Goal: Task Accomplishment & Management: Use online tool/utility

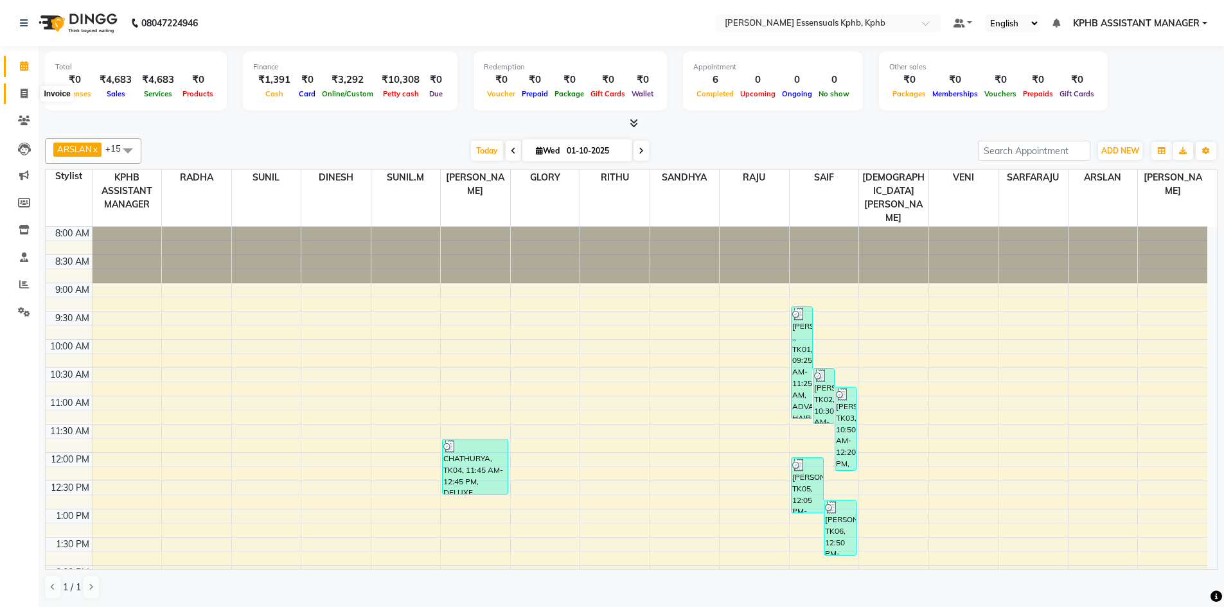
click at [33, 97] on span at bounding box center [24, 94] width 22 height 15
select select "service"
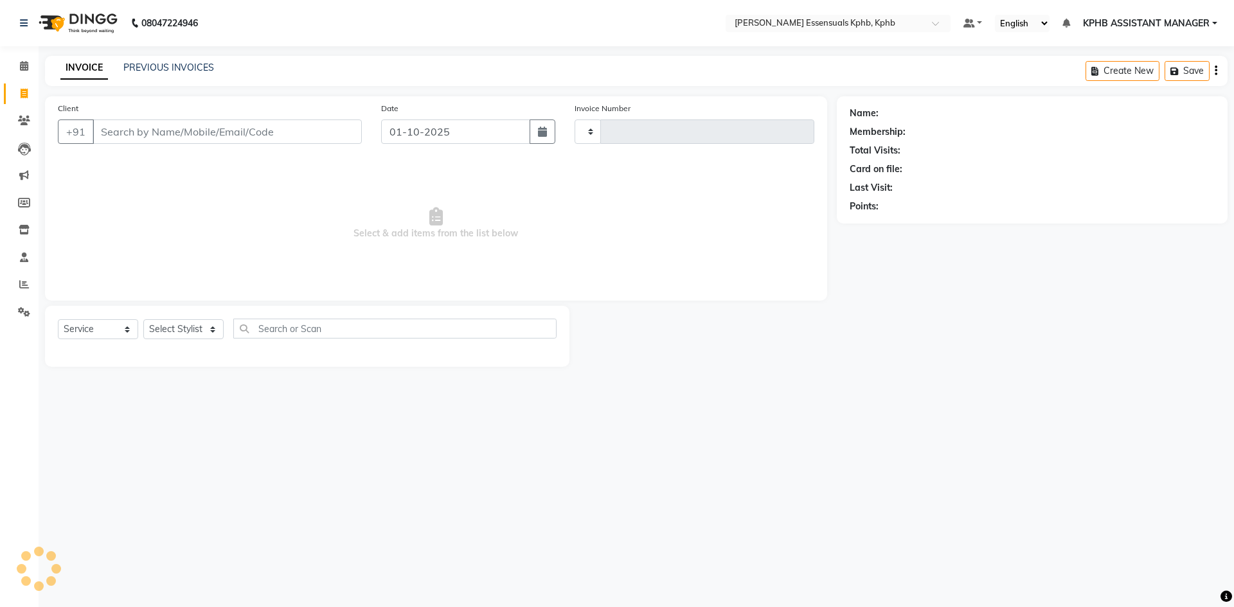
type input "1636"
select select "5938"
click at [199, 323] on select "Select Stylist [PERSON_NAME] KPHB ASSISTANT MANAGER [PERSON_NAME] [PERSON_NAME]…" at bounding box center [200, 329] width 114 height 20
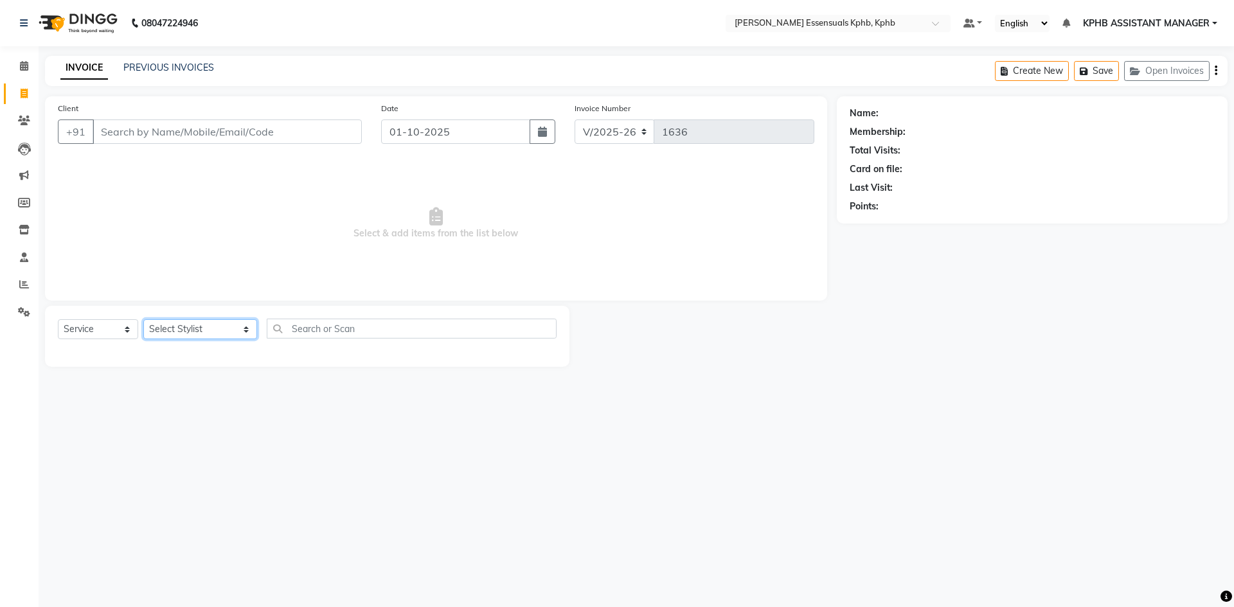
select select "84873"
click at [143, 319] on select "Select Stylist [PERSON_NAME] KPHB ASSISTANT MANAGER [PERSON_NAME] [PERSON_NAME]…" at bounding box center [200, 329] width 114 height 20
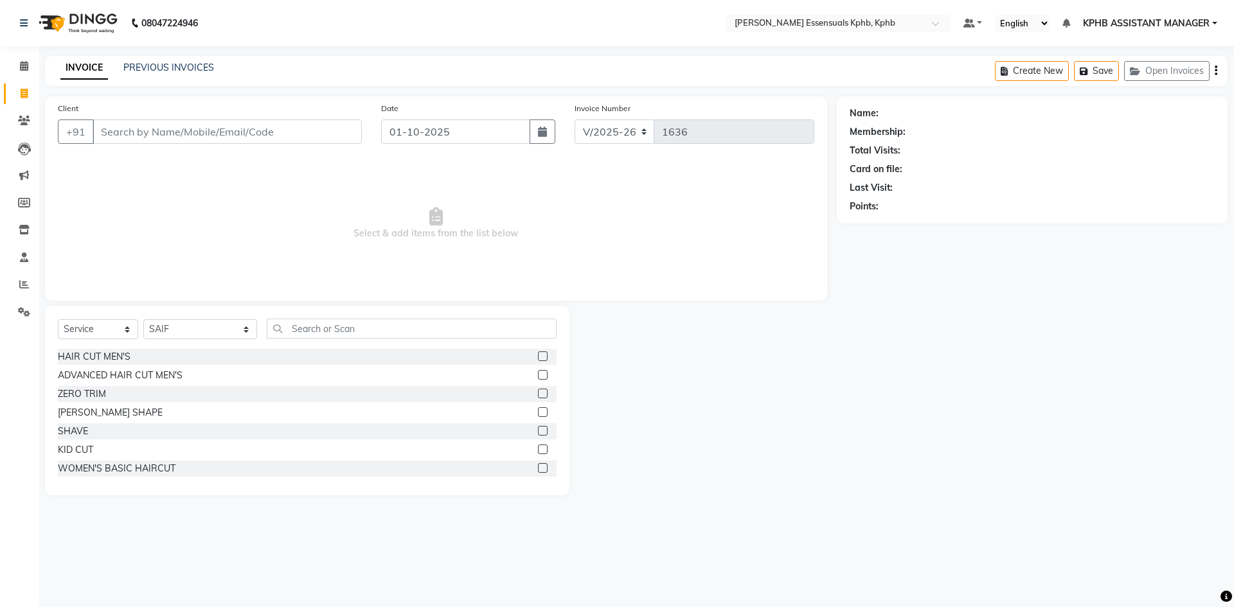
click at [538, 372] on label at bounding box center [543, 375] width 10 height 10
click at [538, 372] on input "checkbox" at bounding box center [542, 375] width 8 height 8
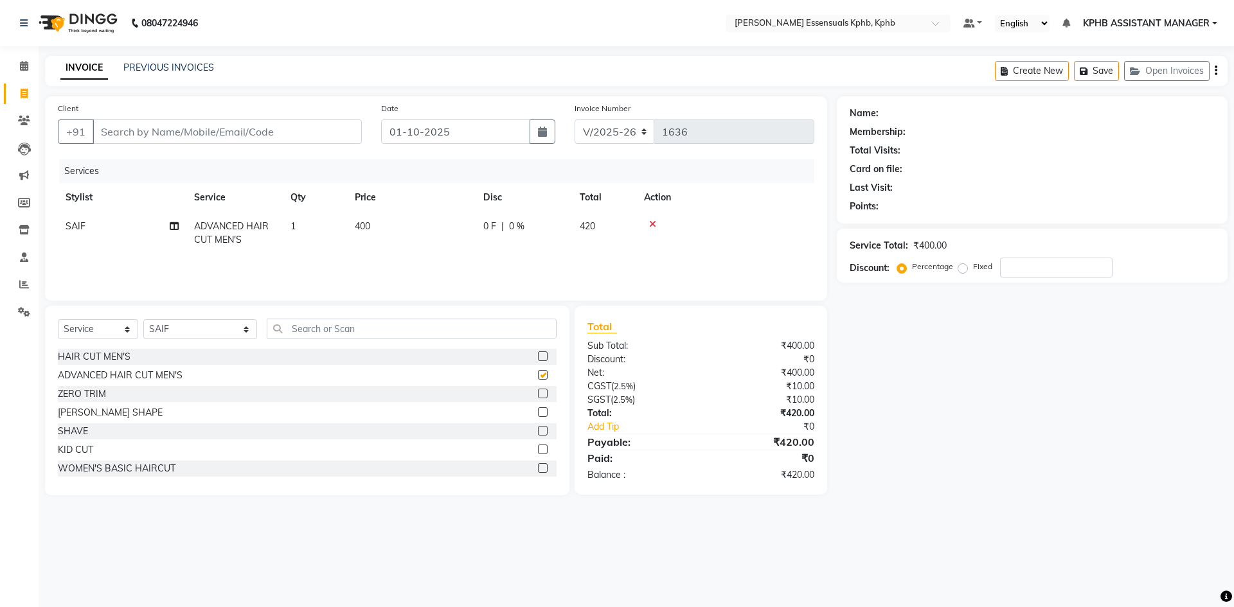
checkbox input "false"
click at [538, 407] on label at bounding box center [543, 412] width 10 height 10
click at [538, 409] on input "checkbox" at bounding box center [542, 413] width 8 height 8
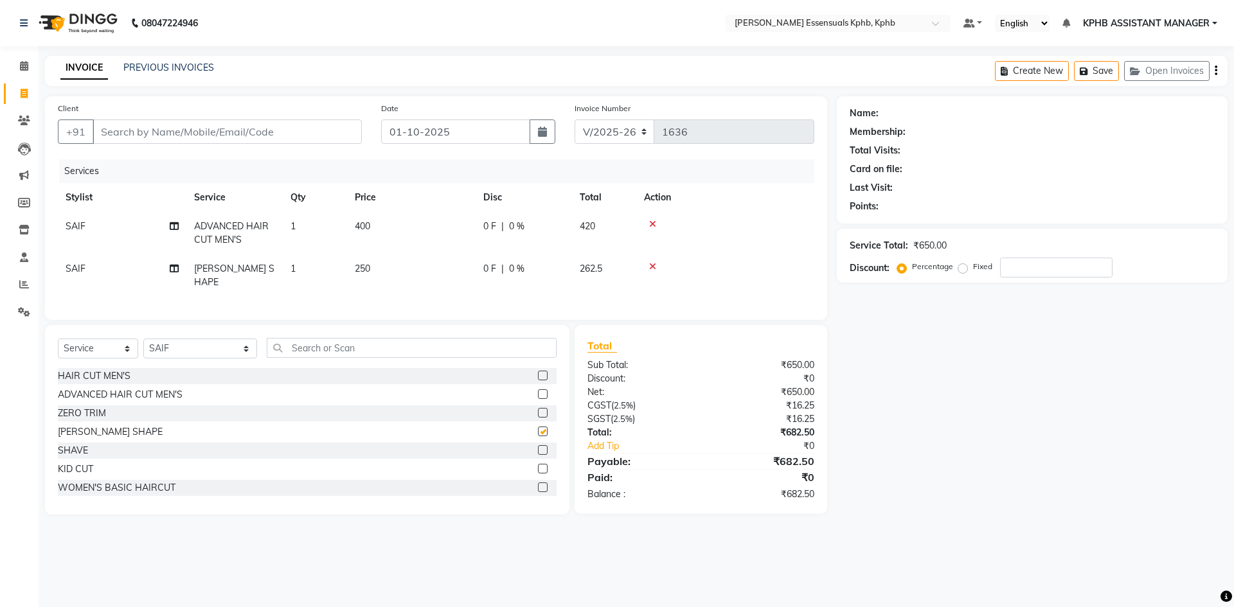
checkbox input "false"
click at [366, 223] on span "400" at bounding box center [362, 226] width 15 height 12
select select "84873"
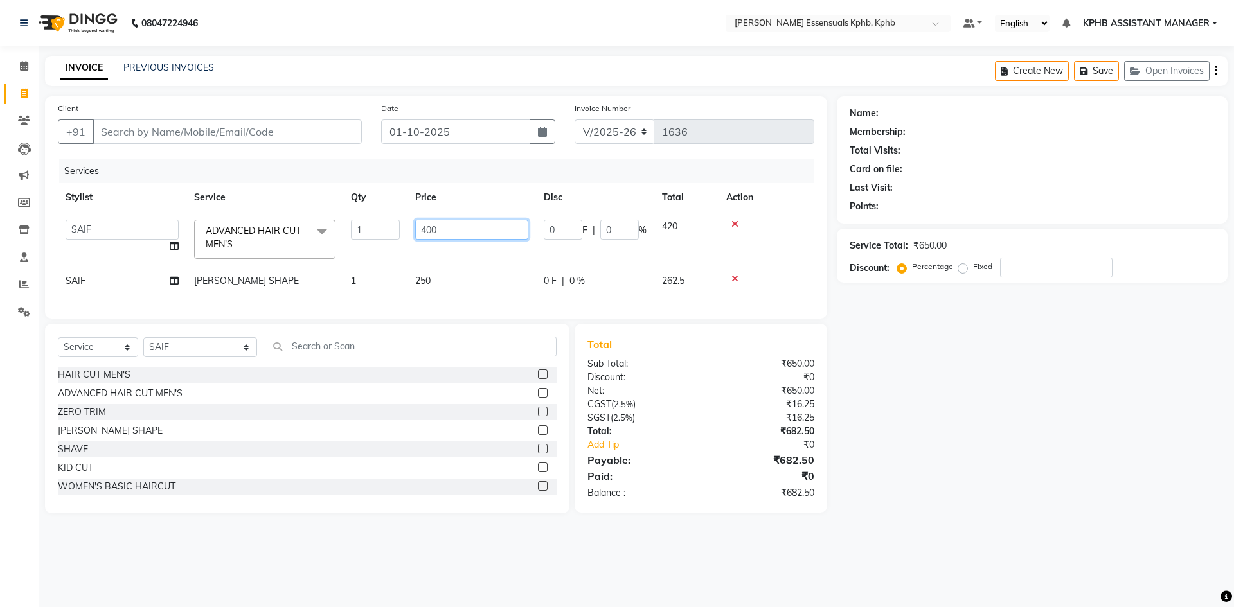
drag, startPoint x: 483, startPoint y: 226, endPoint x: 93, endPoint y: 220, distance: 389.5
click at [262, 226] on tr "ARSLAN DINESH GLORY KPHB ASSISTANT MANAGER KRISHNA VENI MANJULA NIKHITHA RADHA …" at bounding box center [436, 239] width 756 height 55
type input "450"
click at [692, 483] on div "Total Sub Total: ₹650.00 Discount: ₹0 Net: ₹650.00 CGST ( 2.5% ) ₹16.25 SGST ( …" at bounding box center [700, 418] width 227 height 163
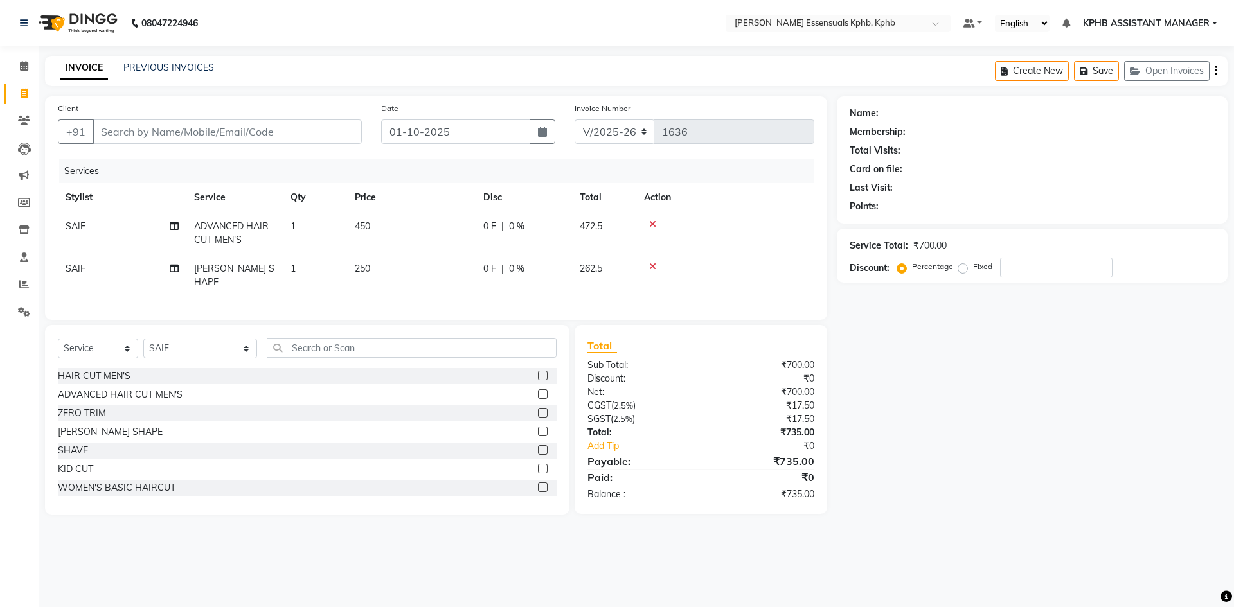
click at [370, 265] on span "250" at bounding box center [362, 269] width 15 height 12
select select "84873"
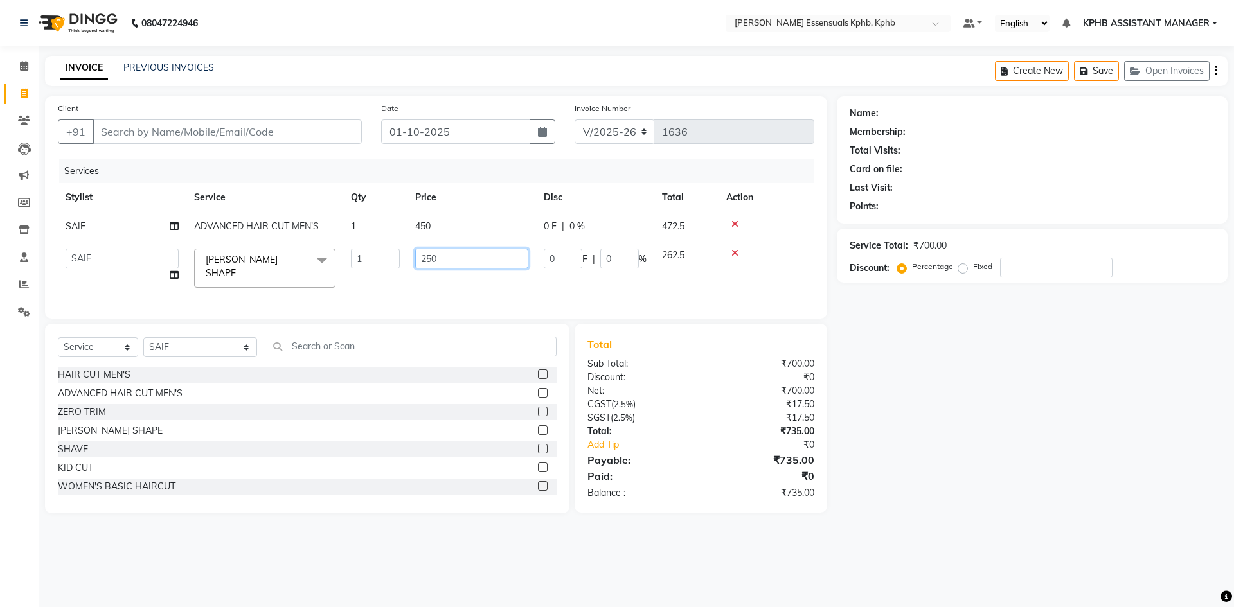
drag, startPoint x: 452, startPoint y: 255, endPoint x: 210, endPoint y: 271, distance: 242.8
click at [296, 264] on tr "ARSLAN DINESH GLORY KPHB ASSISTANT MANAGER KRISHNA VENI MANJULA NIKHITHA RADHA …" at bounding box center [436, 268] width 756 height 55
type input "285"
click at [795, 444] on div "₹0" at bounding box center [772, 444] width 102 height 13
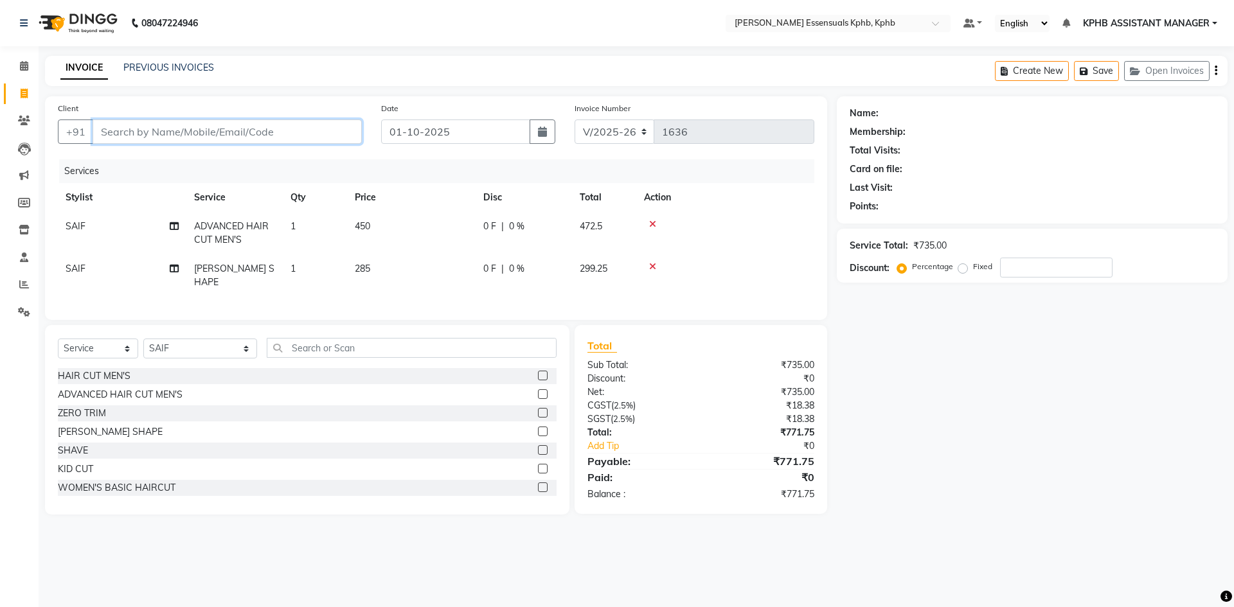
click at [231, 129] on input "Client" at bounding box center [227, 132] width 269 height 24
type input "7"
type input "0"
type input "7780790849"
click at [344, 130] on span "Add Client" at bounding box center [328, 131] width 51 height 13
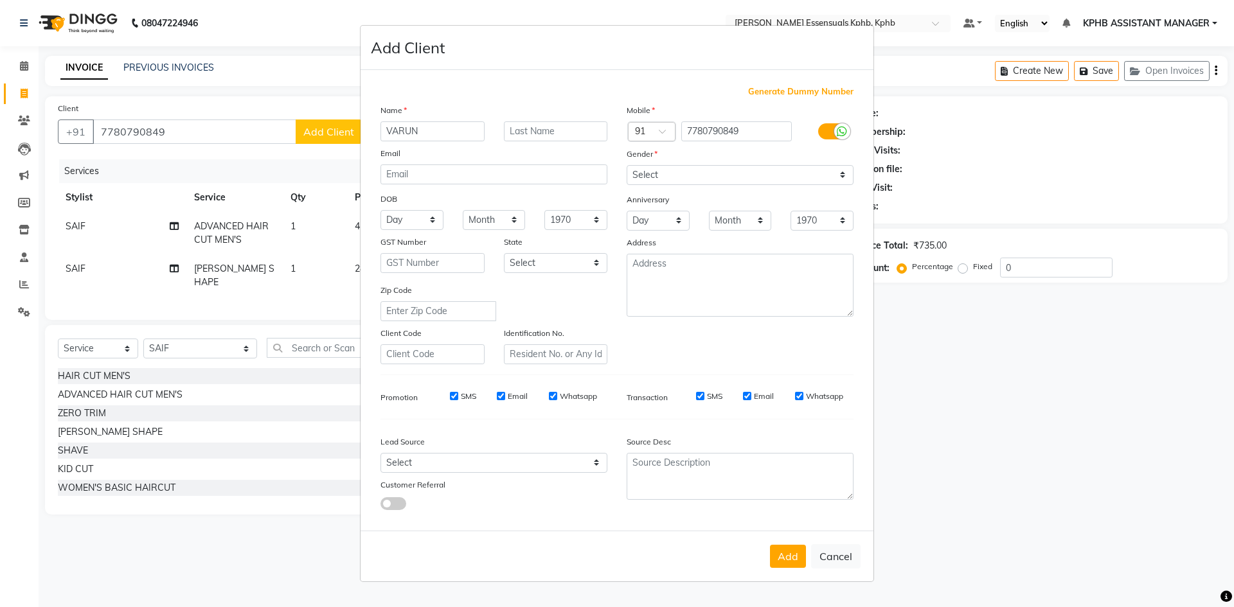
type input "VARUN"
click at [715, 170] on select "Select Male Female Other Prefer Not To Say" at bounding box center [740, 175] width 227 height 20
select select "male"
click at [627, 165] on select "Select Male Female Other Prefer Not To Say" at bounding box center [740, 175] width 227 height 20
click at [787, 555] on button "Add" at bounding box center [788, 556] width 36 height 23
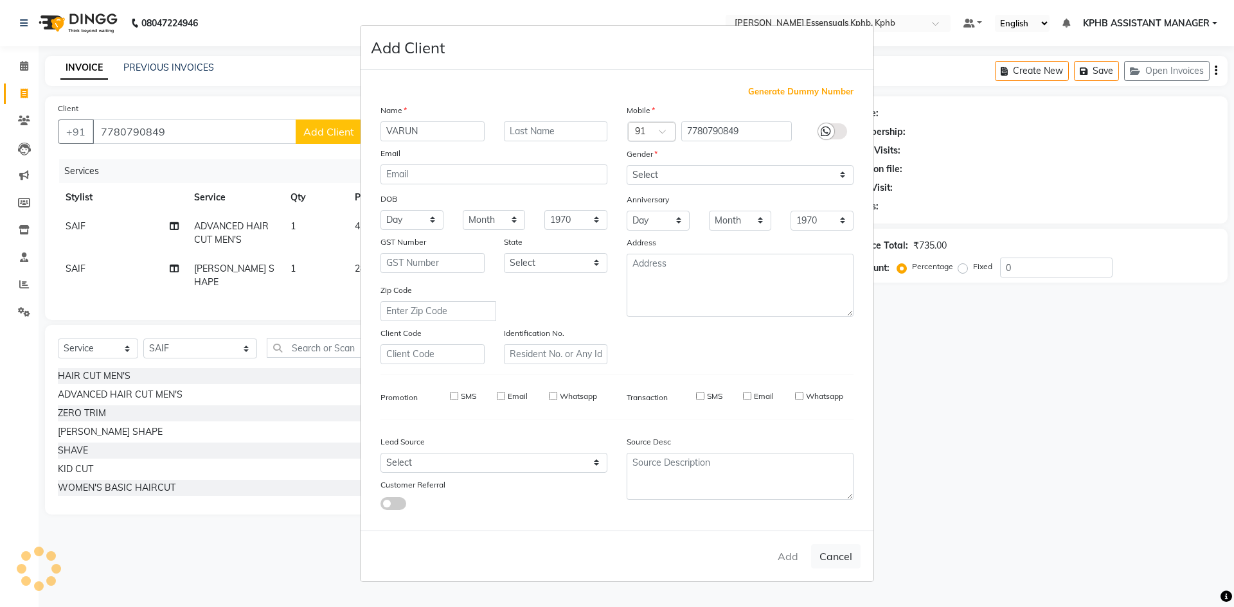
select select
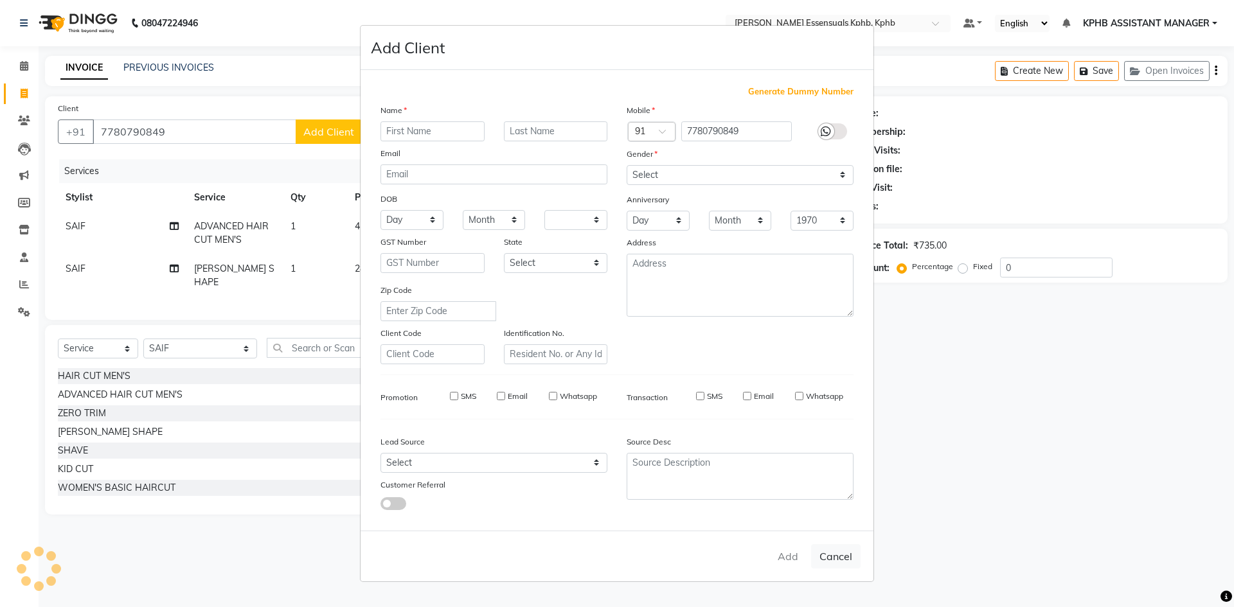
select select
checkbox input "false"
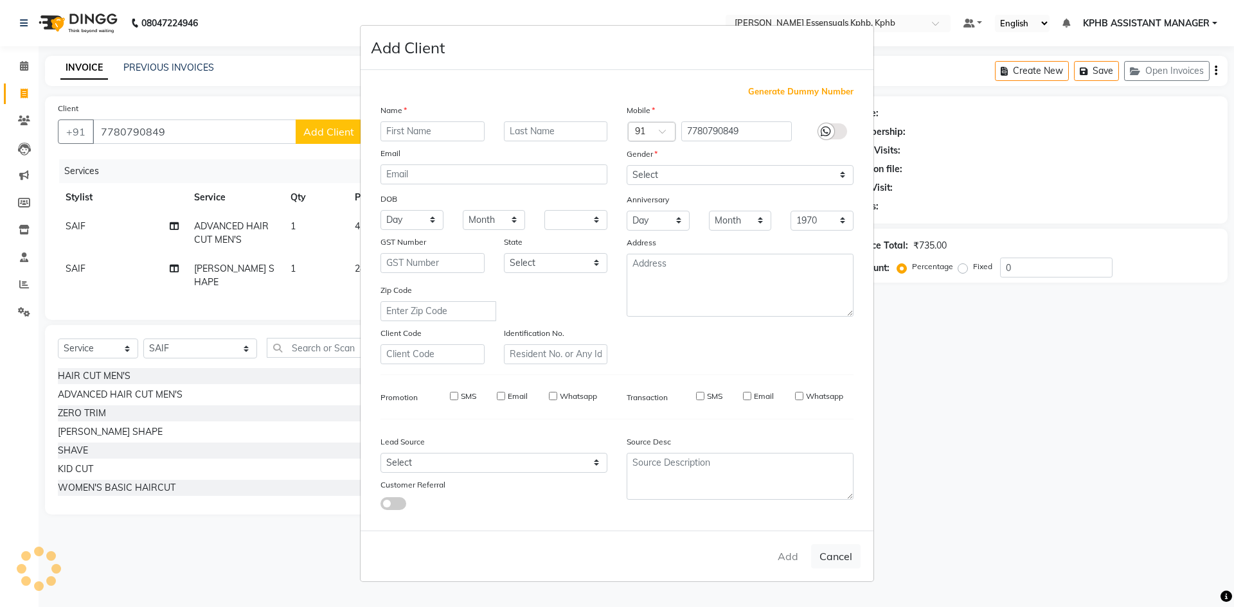
checkbox input "false"
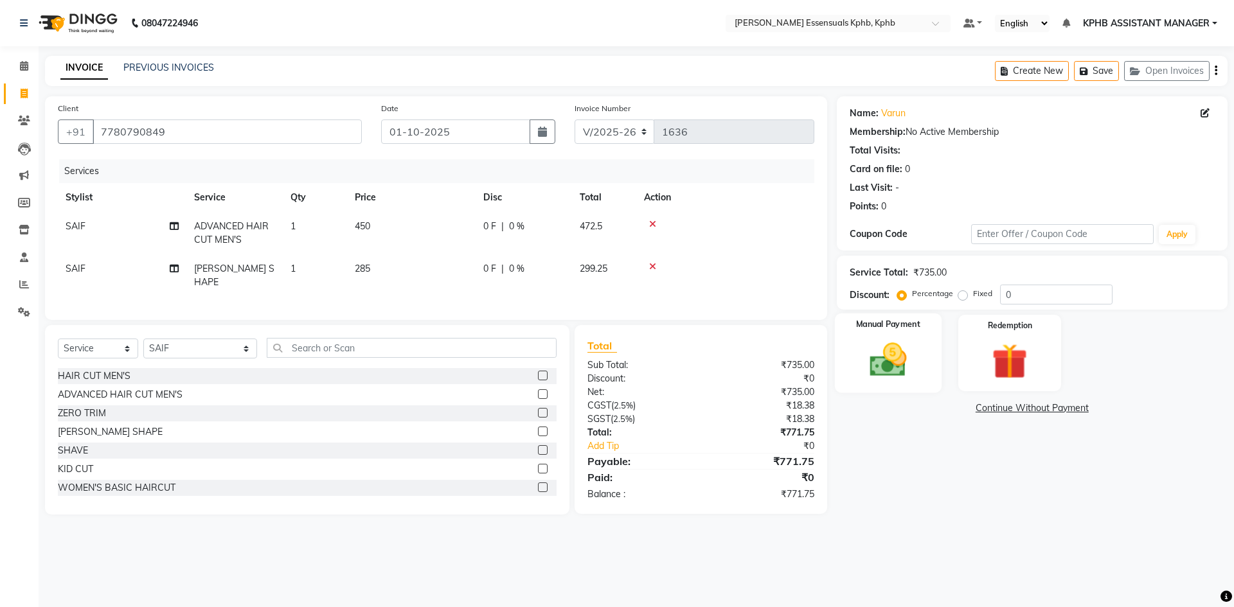
drag, startPoint x: 855, startPoint y: 326, endPoint x: 859, endPoint y: 332, distance: 7.0
click at [855, 326] on div "Manual Payment" at bounding box center [887, 353] width 107 height 79
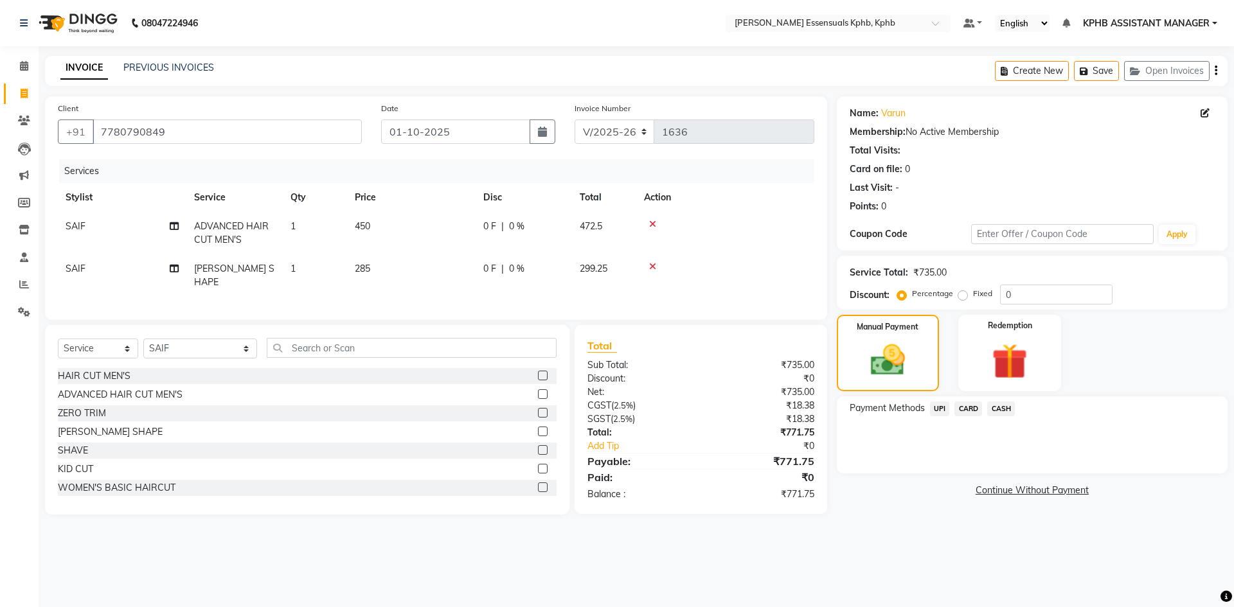
click at [939, 410] on span "UPI" at bounding box center [940, 409] width 20 height 15
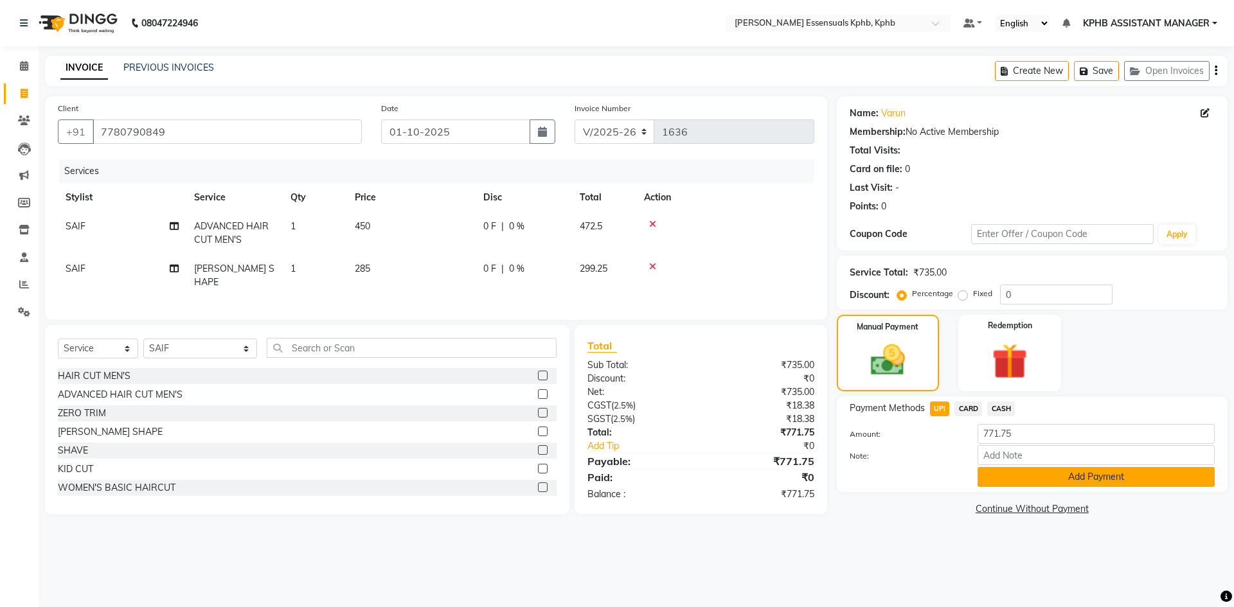
click at [1117, 483] on button "Add Payment" at bounding box center [1095, 477] width 237 height 20
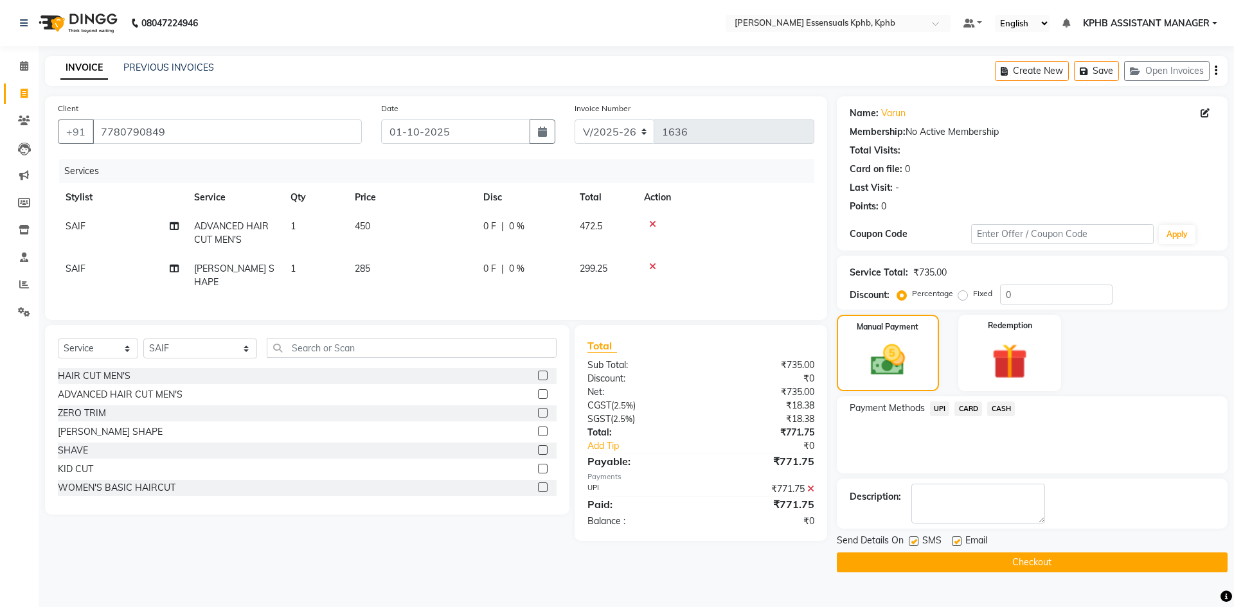
click at [994, 567] on button "Checkout" at bounding box center [1032, 563] width 391 height 20
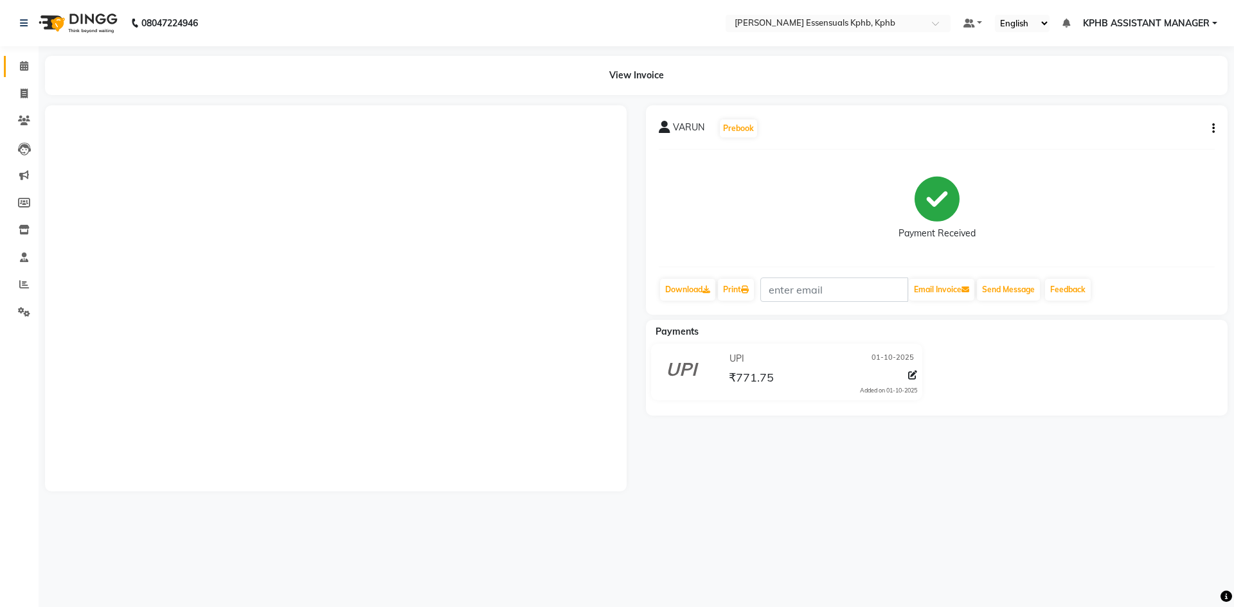
click at [11, 65] on link "Calendar" at bounding box center [19, 66] width 31 height 21
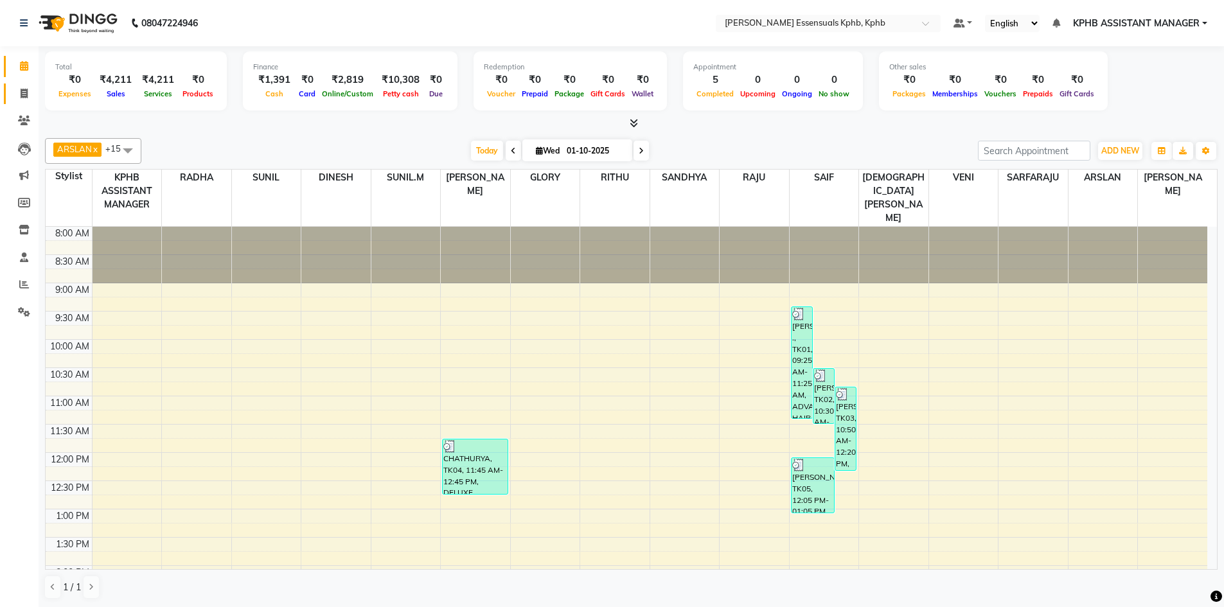
drag, startPoint x: 17, startPoint y: 95, endPoint x: 344, endPoint y: 386, distance: 437.4
click at [17, 95] on span at bounding box center [24, 94] width 22 height 15
select select "5938"
select select "service"
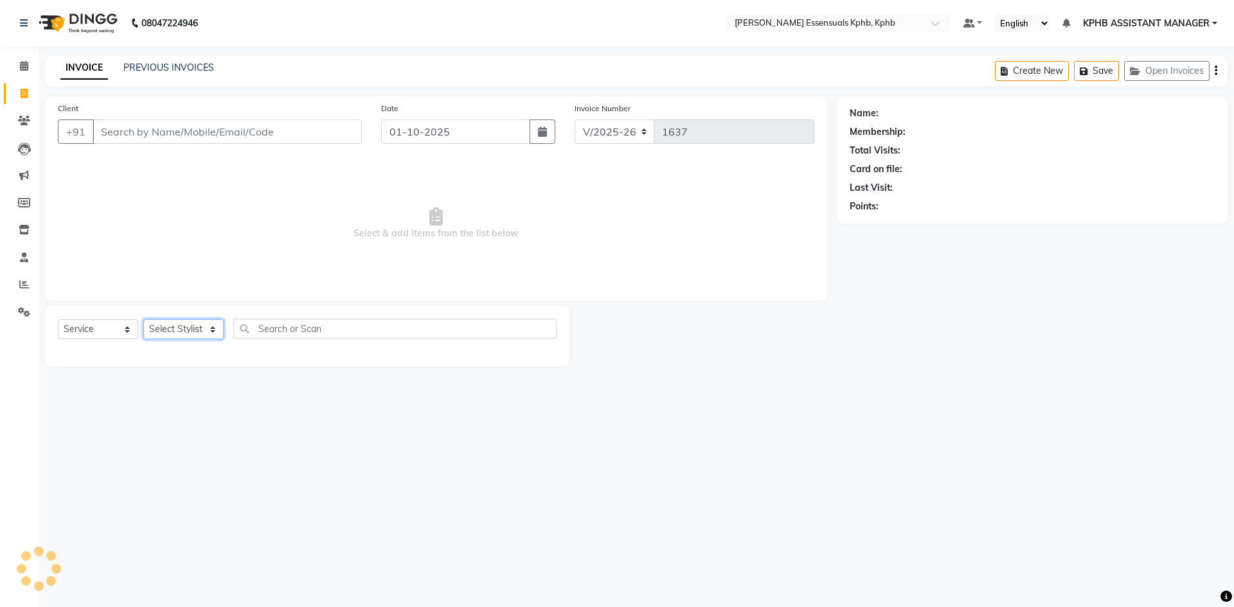
click at [194, 337] on select "Select Stylist" at bounding box center [183, 329] width 80 height 20
select select "68595"
click at [143, 319] on select "Select Stylist [PERSON_NAME] KPHB ASSISTANT MANAGER [PERSON_NAME] [PERSON_NAME]…" at bounding box center [200, 329] width 114 height 20
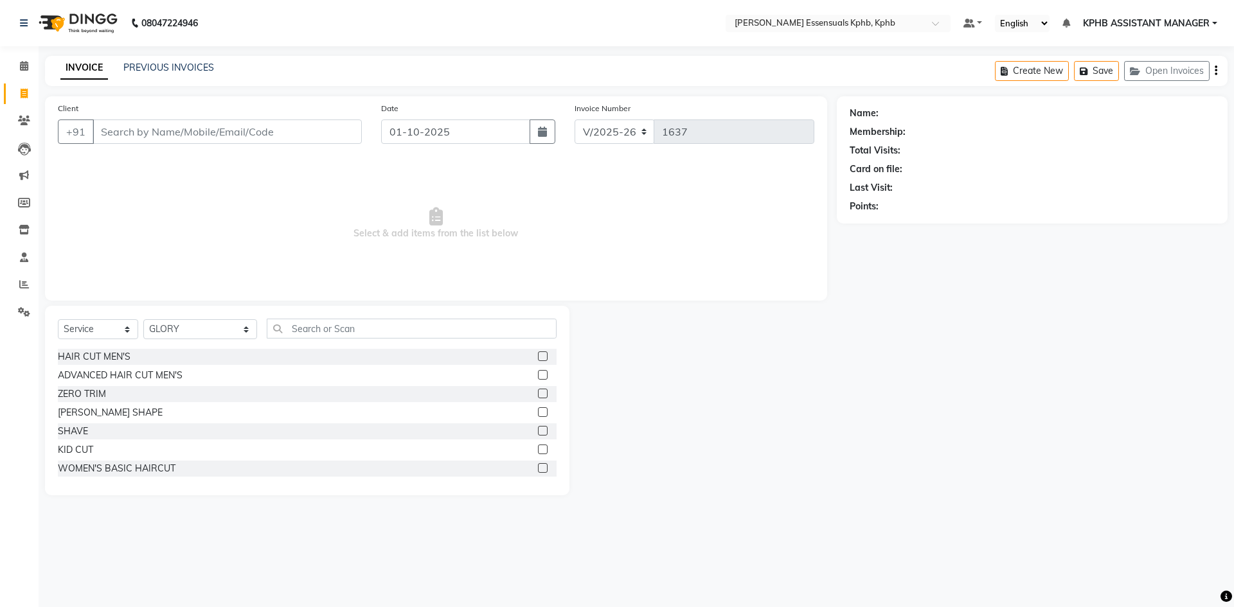
click at [538, 468] on label at bounding box center [543, 468] width 10 height 10
click at [538, 468] on input "checkbox" at bounding box center [542, 469] width 8 height 8
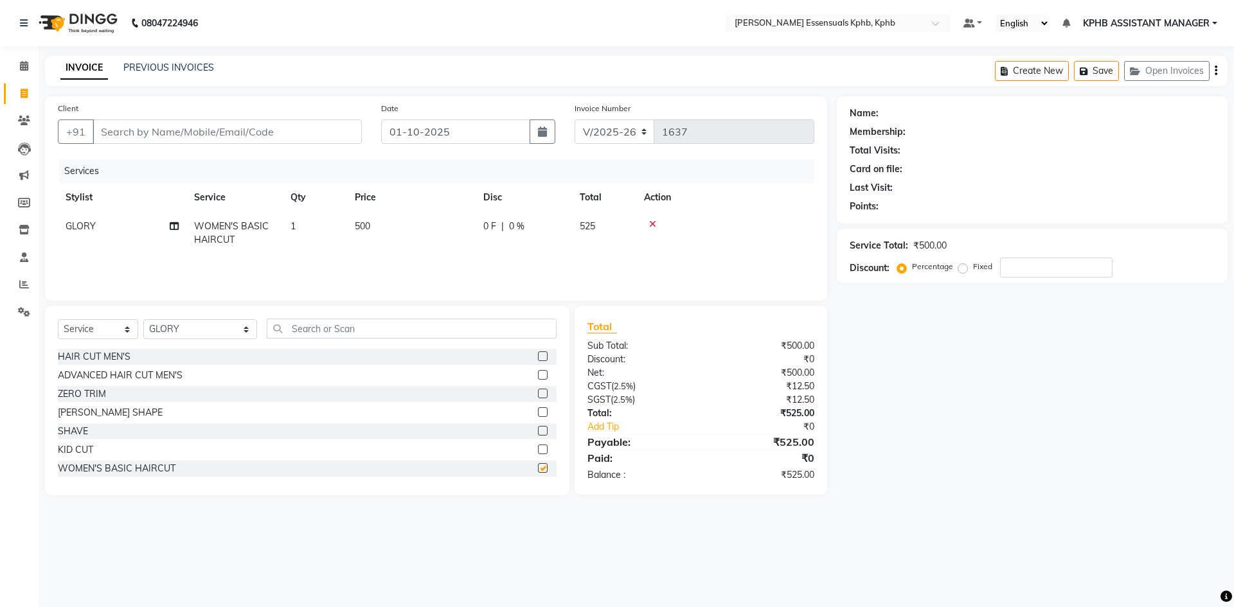
checkbox input "false"
click at [342, 331] on input "text" at bounding box center [412, 329] width 290 height 20
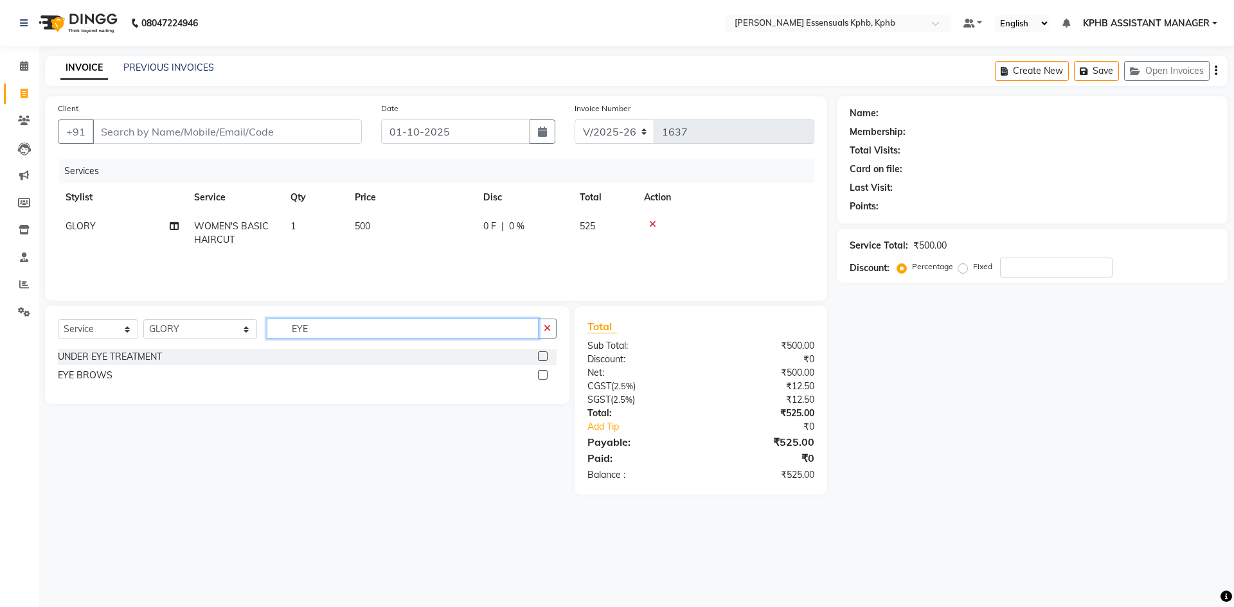
type input "EYE"
click at [543, 375] on label at bounding box center [543, 375] width 10 height 10
click at [543, 375] on input "checkbox" at bounding box center [542, 375] width 8 height 8
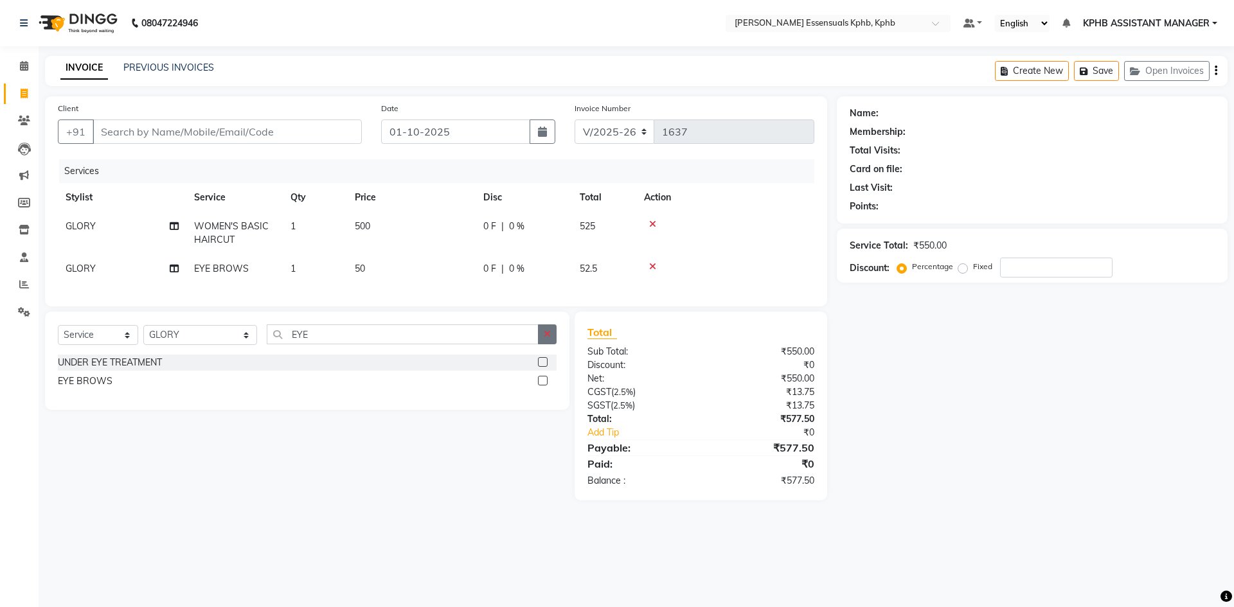
checkbox input "false"
click at [550, 339] on icon "button" at bounding box center [547, 334] width 7 height 9
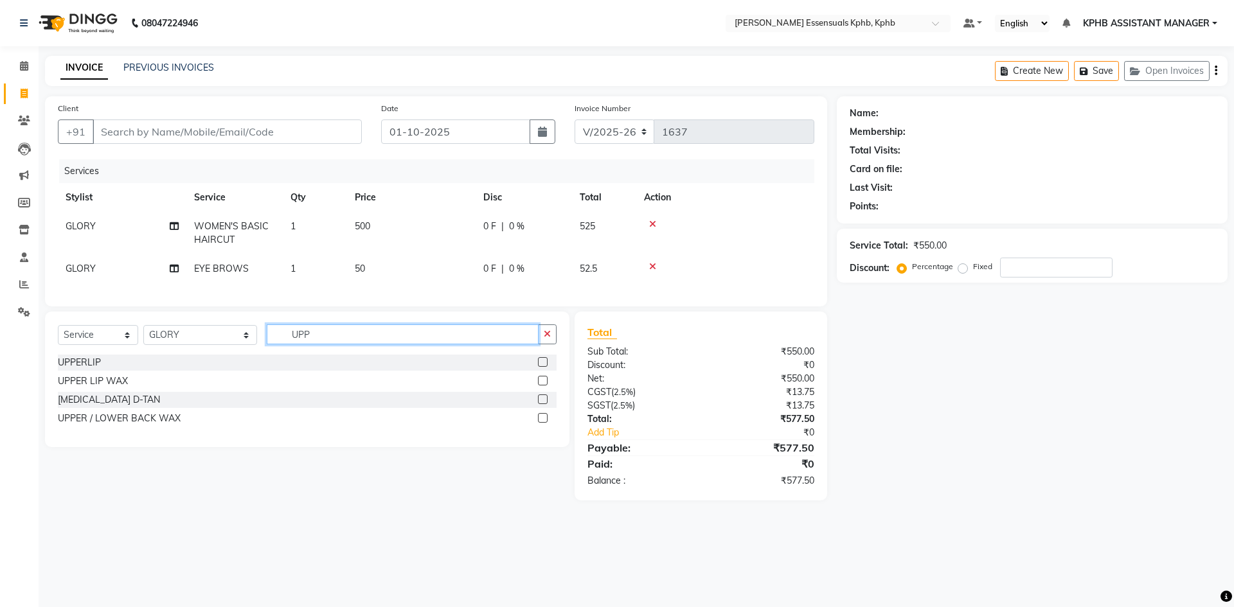
type input "UPP"
click at [546, 367] on label at bounding box center [543, 362] width 10 height 10
click at [546, 367] on input "checkbox" at bounding box center [542, 363] width 8 height 8
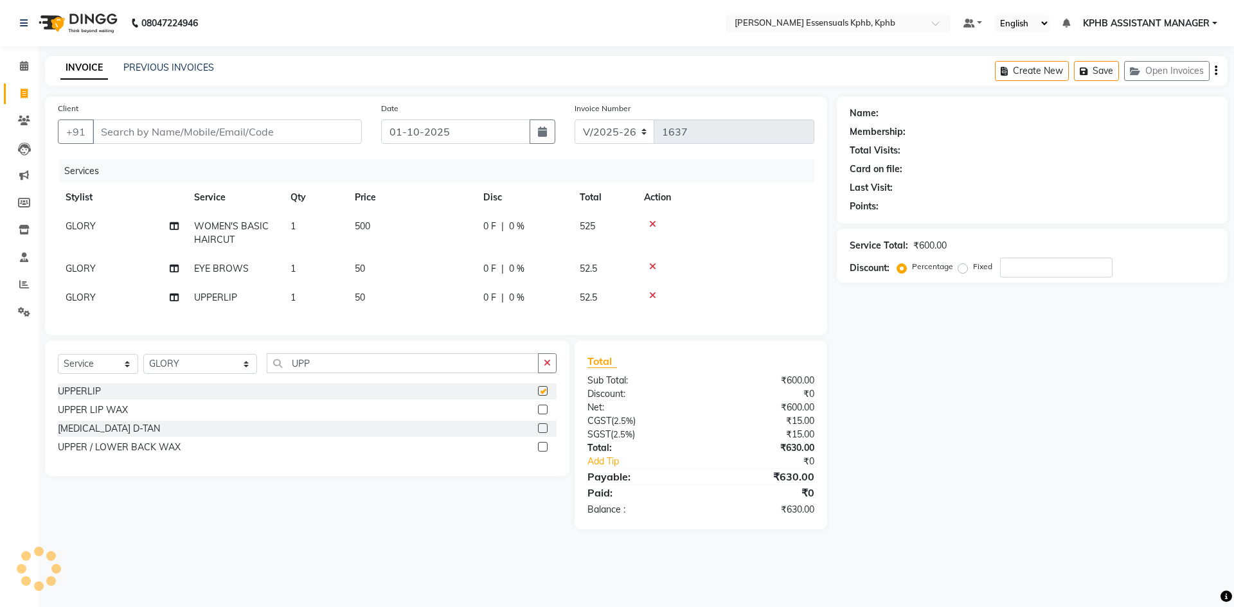
checkbox input "false"
click at [545, 368] on icon "button" at bounding box center [547, 363] width 7 height 9
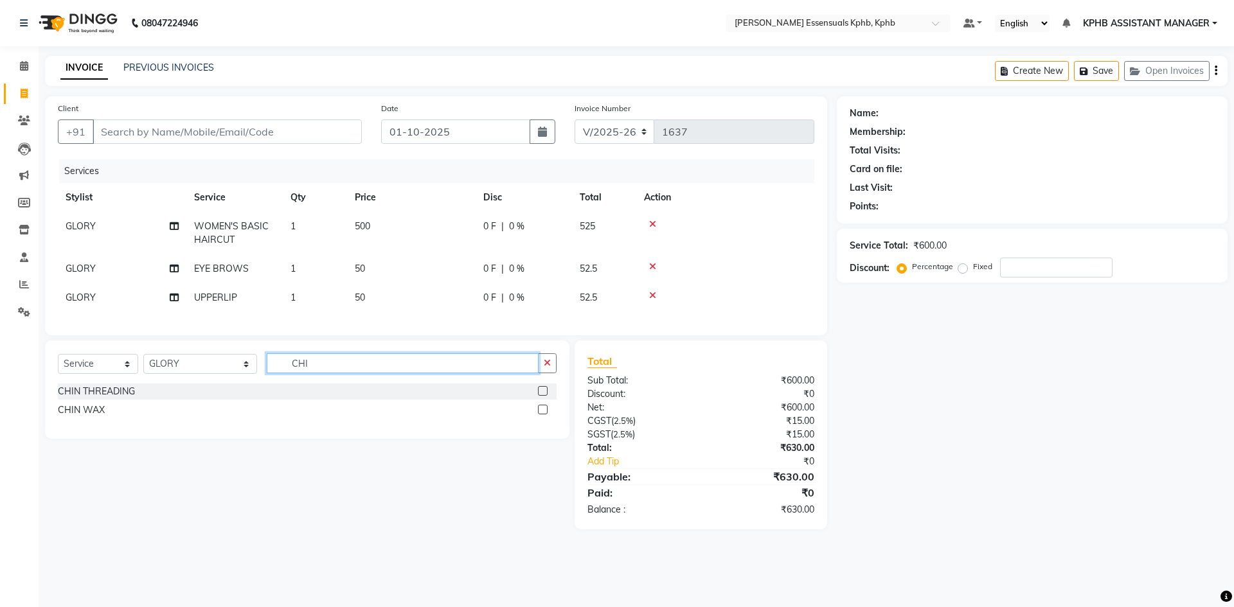
type input "CHI"
click at [542, 396] on label at bounding box center [543, 391] width 10 height 10
click at [542, 396] on input "checkbox" at bounding box center [542, 392] width 8 height 8
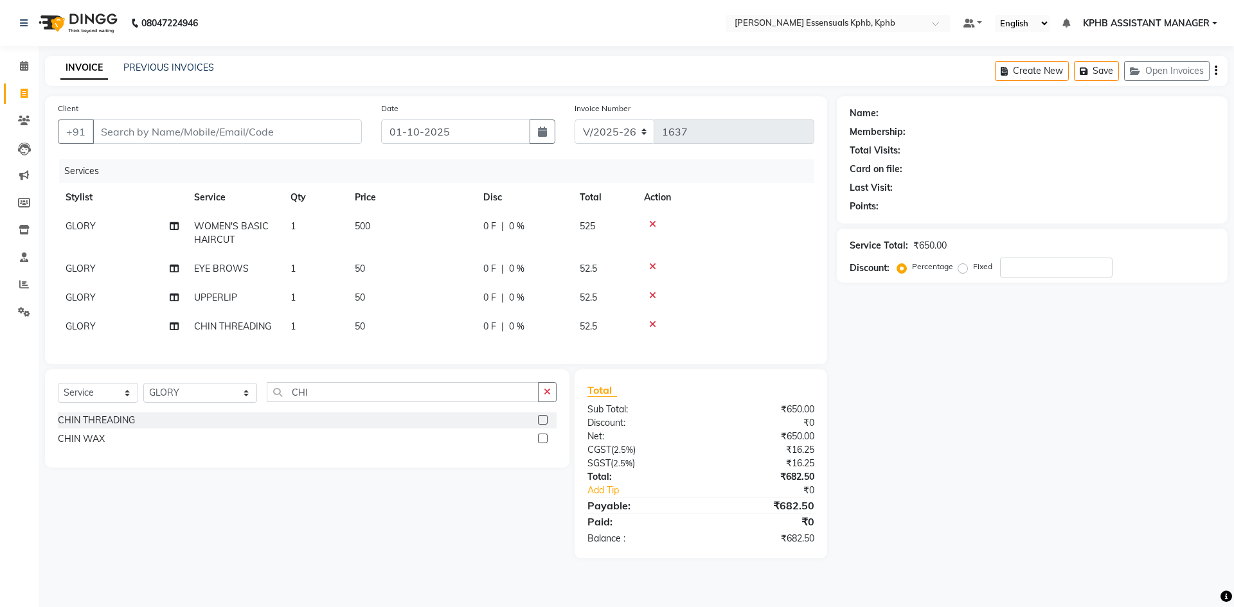
checkbox input "false"
click at [363, 271] on span "50" at bounding box center [360, 269] width 10 height 12
select select "68595"
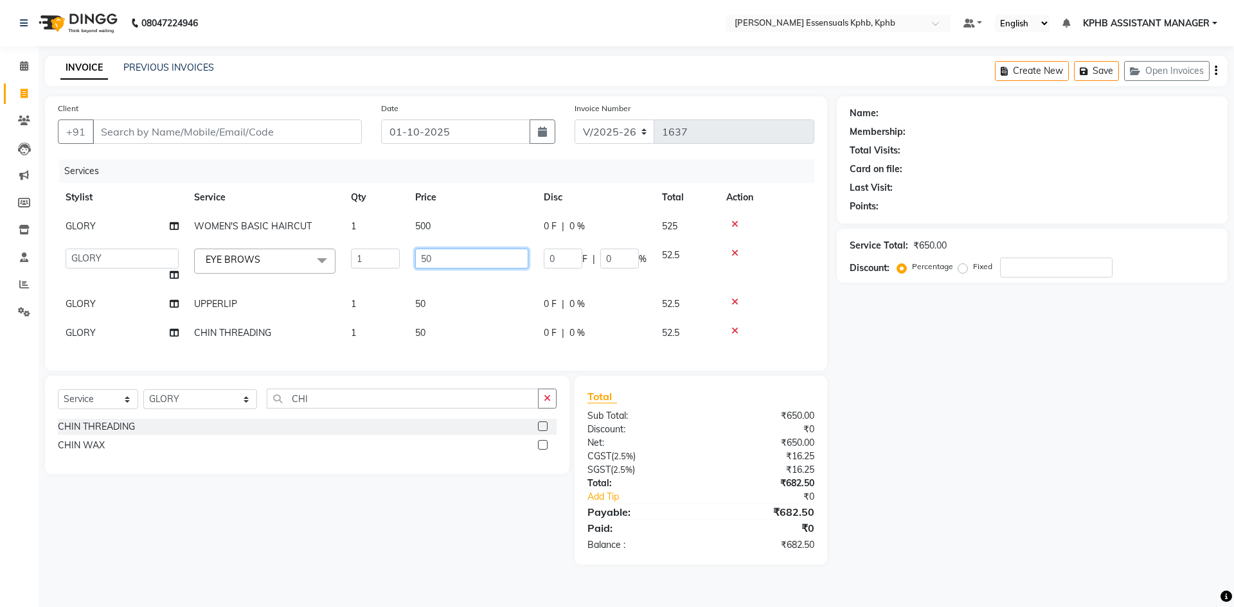
drag, startPoint x: 419, startPoint y: 267, endPoint x: 290, endPoint y: 276, distance: 129.4
click at [317, 276] on tr "[PERSON_NAME] KPHB ASSISTANT MANAGER [PERSON_NAME] [PERSON_NAME] [PERSON_NAME] …" at bounding box center [436, 265] width 756 height 49
type input "57"
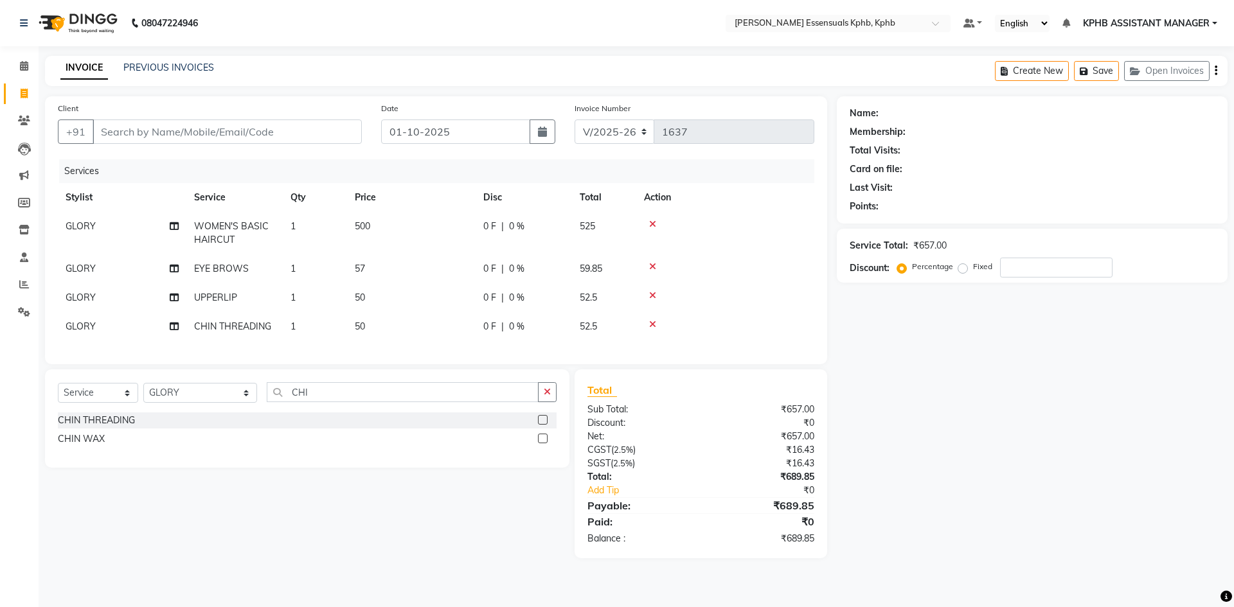
click at [764, 497] on div "Total Sub Total: ₹657.00 Discount: ₹0 Net: ₹657.00 CGST ( 2.5% ) ₹16.43 SGST ( …" at bounding box center [700, 463] width 227 height 163
click at [370, 285] on td "50" at bounding box center [411, 297] width 129 height 29
select select "68595"
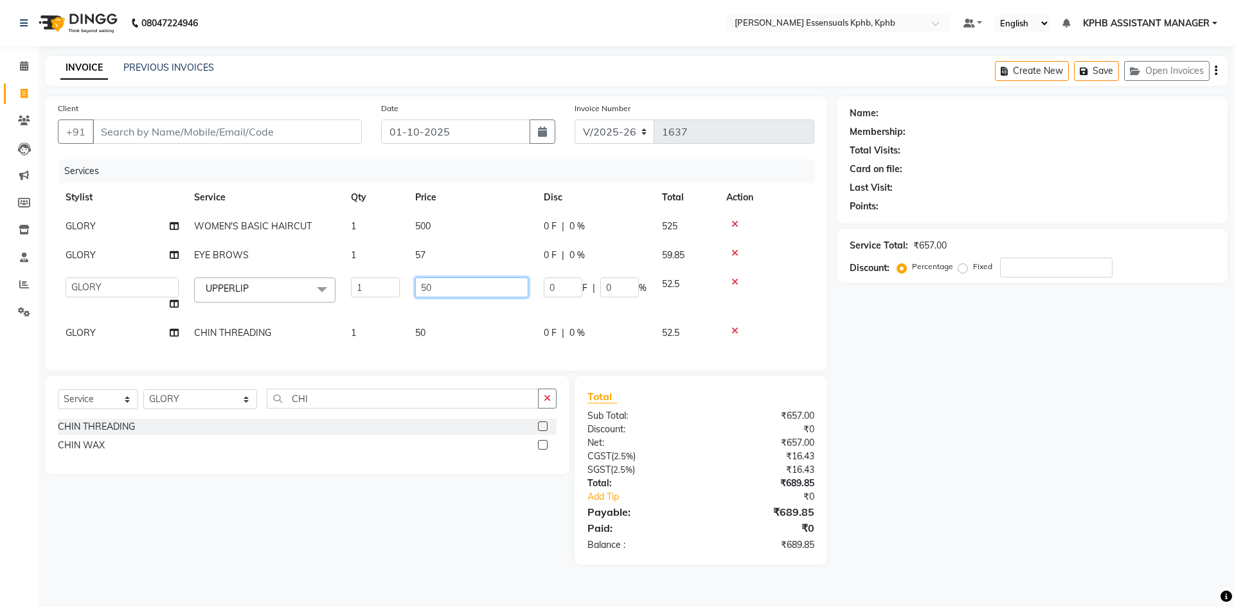
drag, startPoint x: 456, startPoint y: 294, endPoint x: 9, endPoint y: 263, distance: 447.8
click at [199, 313] on tr "[PERSON_NAME] KPHB ASSISTANT MANAGER [PERSON_NAME] [PERSON_NAME] [PERSON_NAME] …" at bounding box center [436, 294] width 756 height 49
type input "57"
click at [638, 446] on div "Total Sub Total: ₹657.00 Discount: ₹0 Net: ₹657.00 CGST ( 2.5% ) ₹16.43 SGST ( …" at bounding box center [700, 470] width 227 height 163
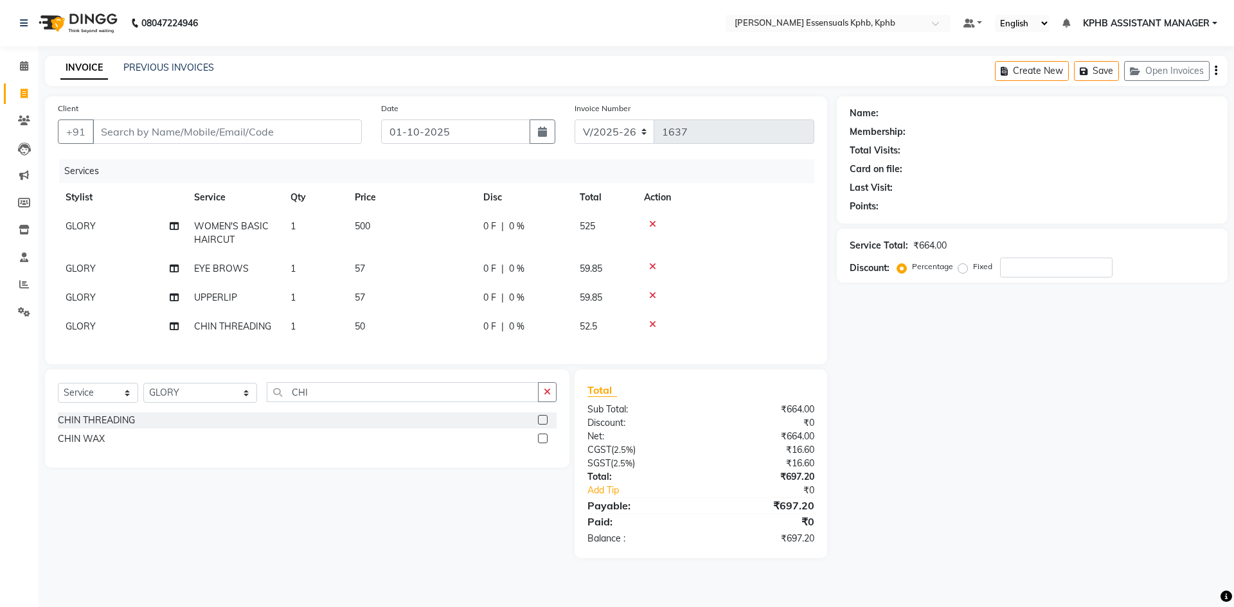
click at [379, 320] on td "50" at bounding box center [411, 326] width 129 height 29
select select "68595"
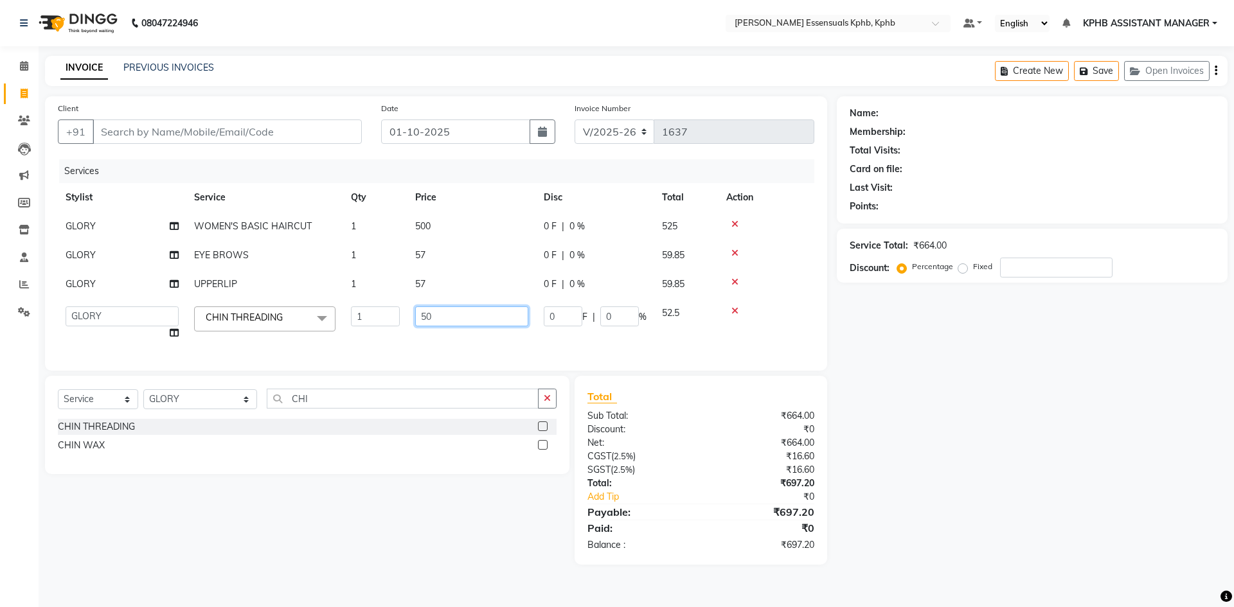
drag, startPoint x: 457, startPoint y: 319, endPoint x: 0, endPoint y: 334, distance: 457.2
click at [0, 334] on app-home "08047224946 Select Location × Toni&guy Essensuals Kphb, Kphb Default Panel My P…" at bounding box center [617, 292] width 1234 height 584
type input "57"
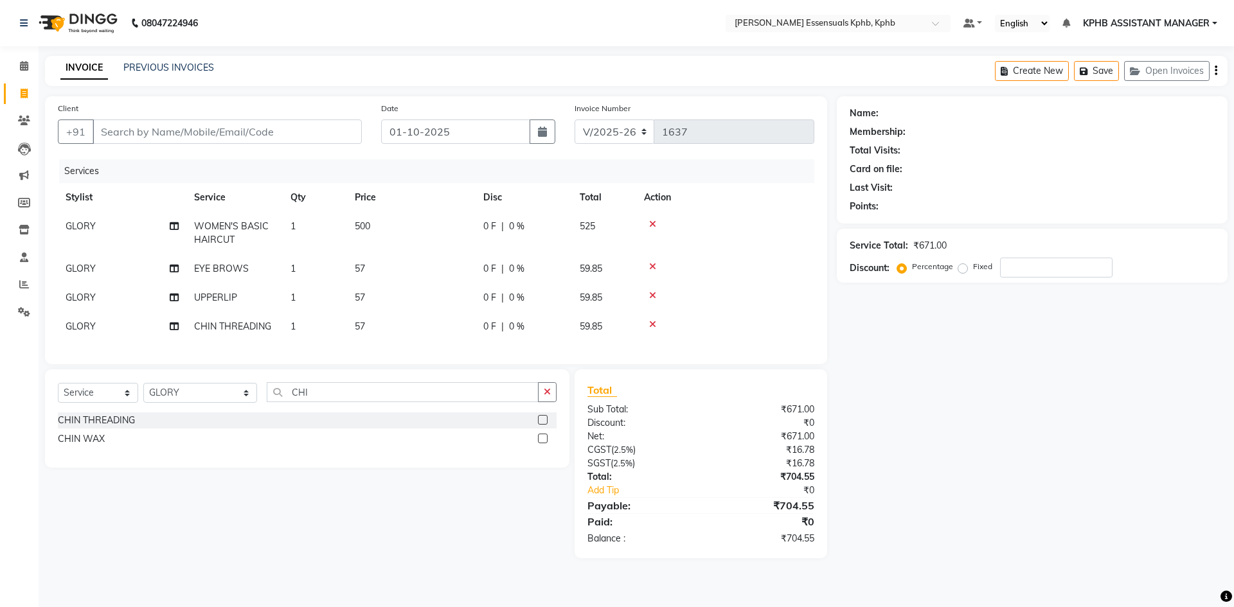
click at [370, 233] on td "500" at bounding box center [411, 233] width 129 height 42
select select "68595"
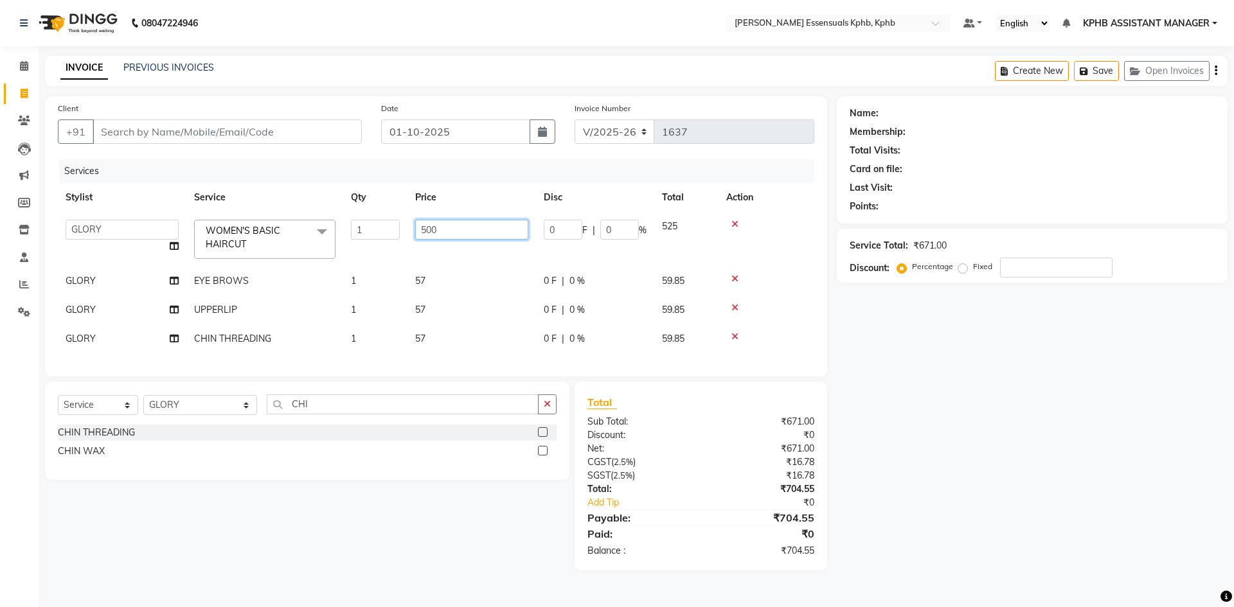
drag, startPoint x: 440, startPoint y: 229, endPoint x: 76, endPoint y: 234, distance: 363.1
click at [118, 234] on tr "[PERSON_NAME] KPHB ASSISTANT MANAGER [PERSON_NAME] [PERSON_NAME] [PERSON_NAME] …" at bounding box center [436, 239] width 756 height 55
type input "580"
click at [695, 499] on div "Total Sub Total: ₹671.00 Discount: ₹0 Net: ₹671.00 CGST ( 2.5% ) ₹16.78 SGST ( …" at bounding box center [700, 476] width 227 height 163
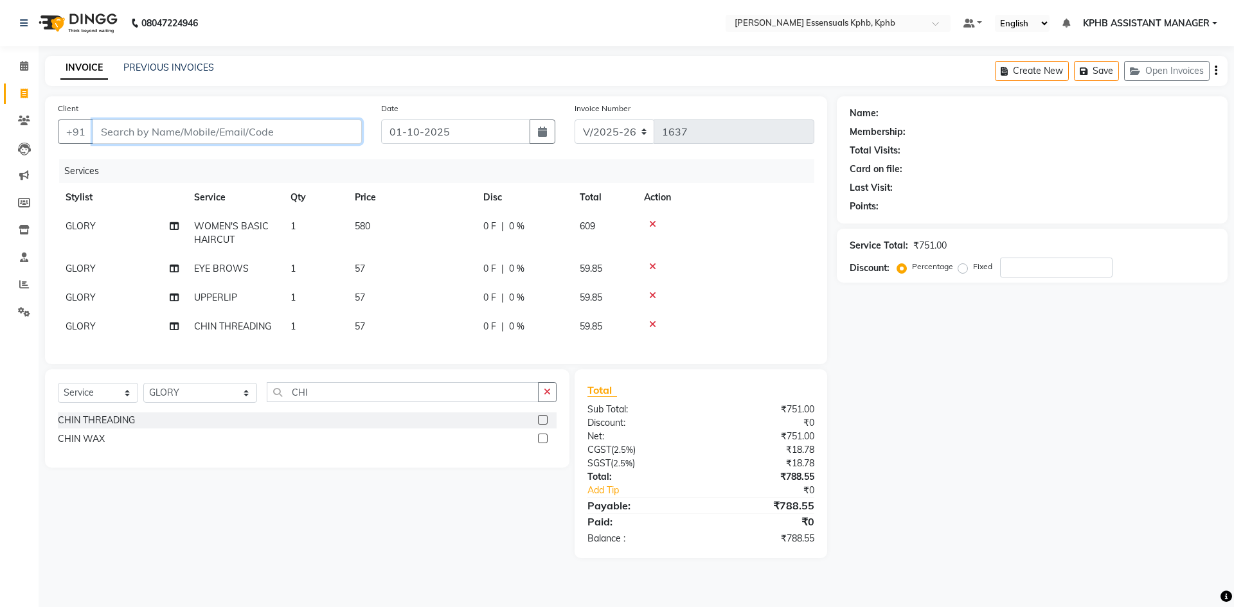
click at [211, 129] on input "Client" at bounding box center [227, 132] width 269 height 24
type input "9"
type input "0"
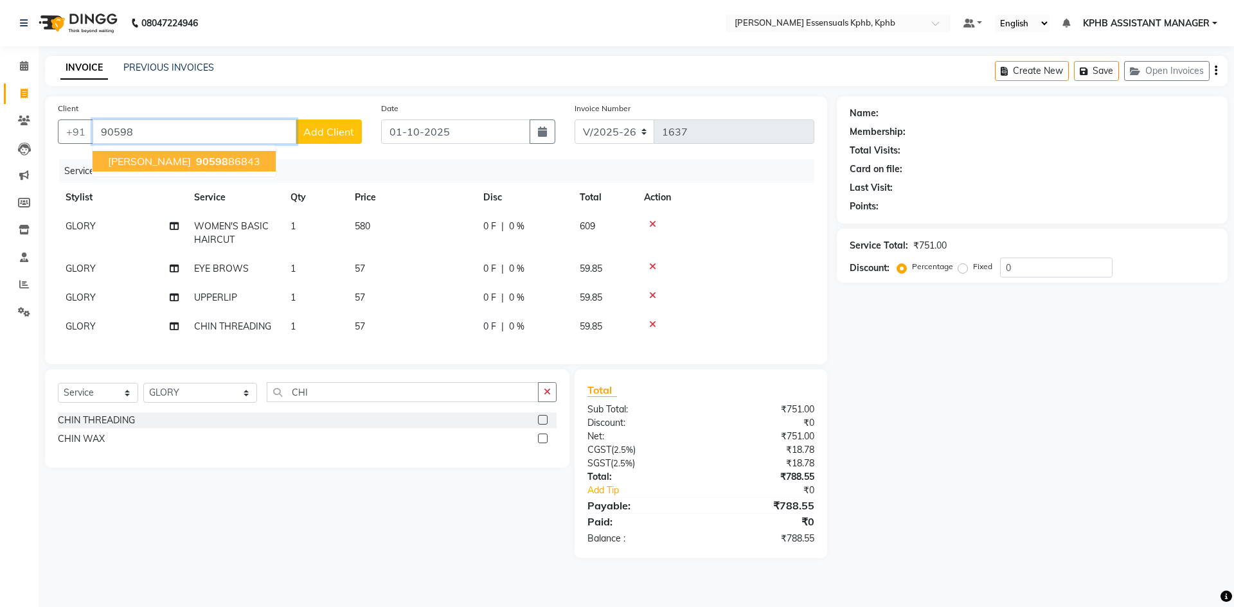
click at [196, 161] on span "90598" at bounding box center [212, 161] width 32 height 13
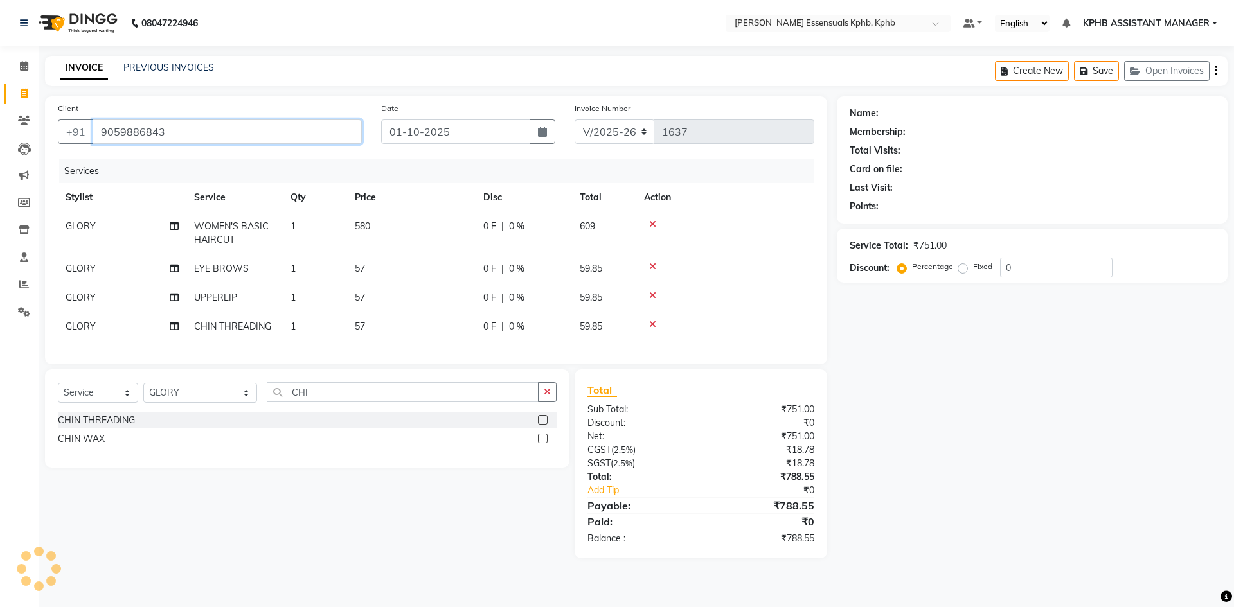
type input "9059886843"
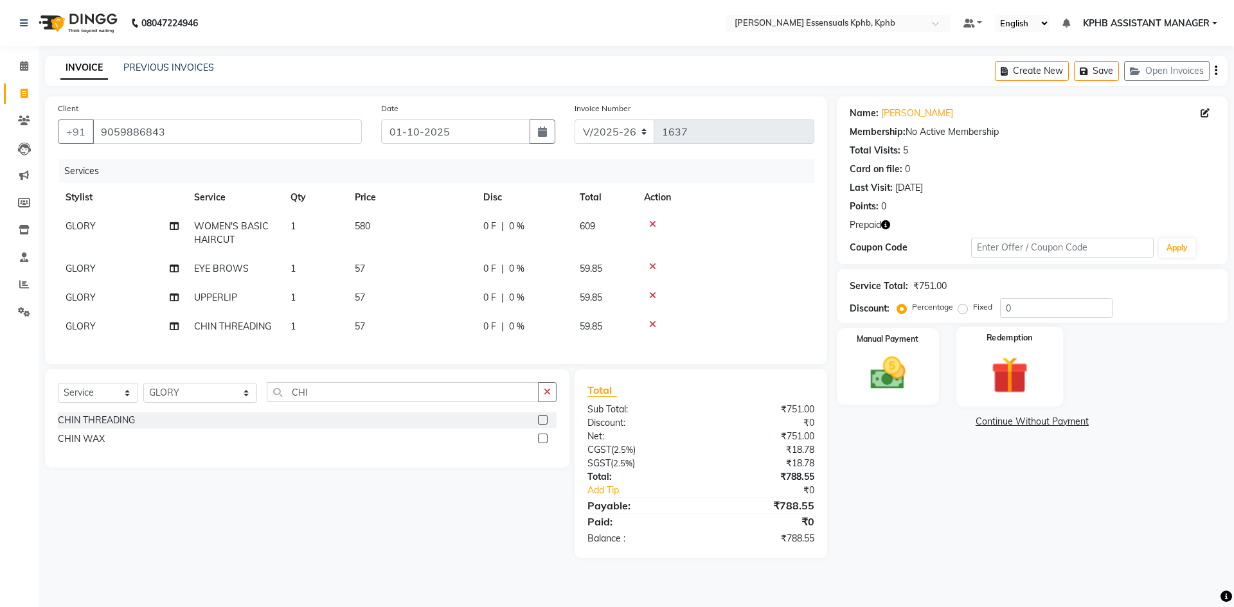
click at [1033, 368] on img at bounding box center [1009, 375] width 60 height 46
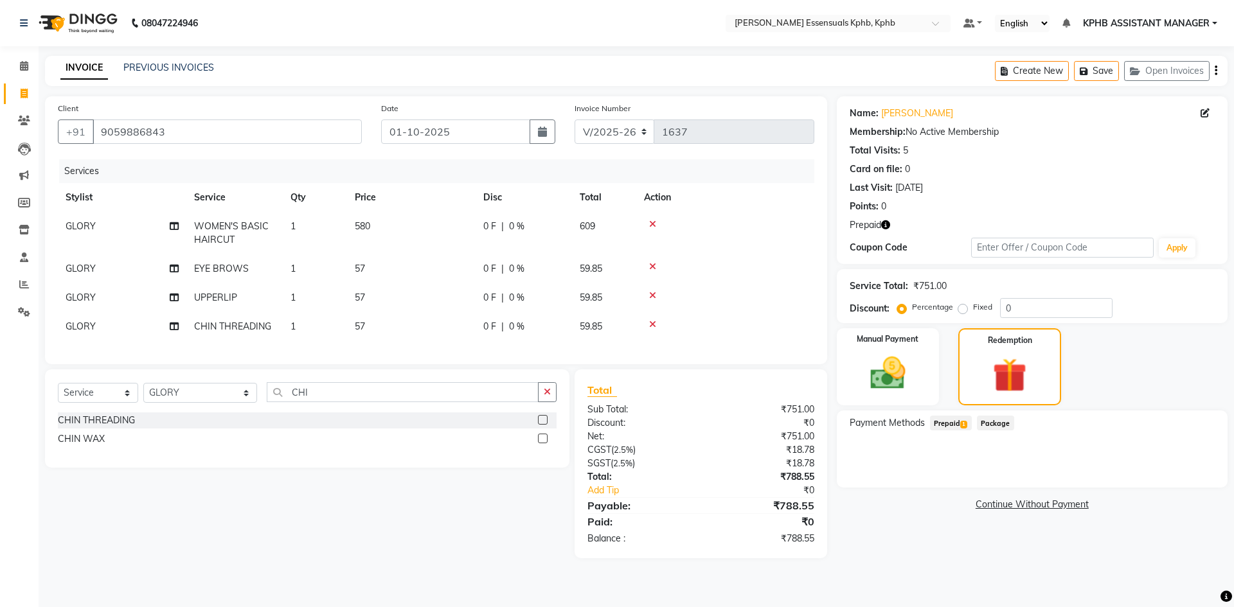
click at [958, 418] on span "Prepaid 1" at bounding box center [951, 423] width 42 height 15
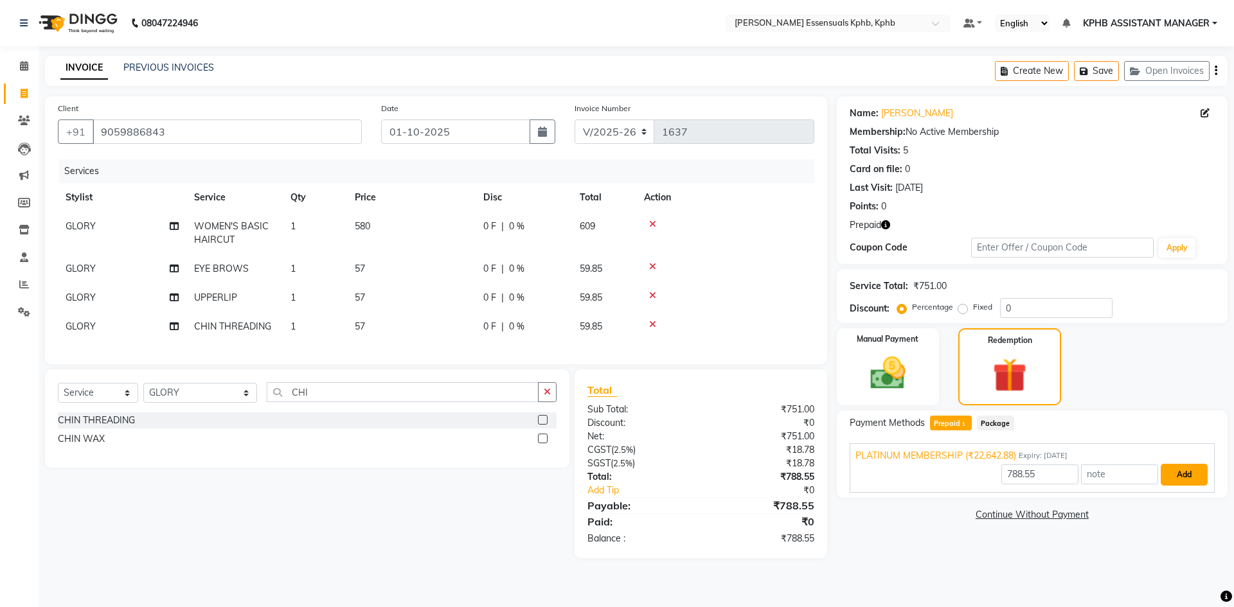
click at [1186, 468] on button "Add" at bounding box center [1184, 475] width 47 height 22
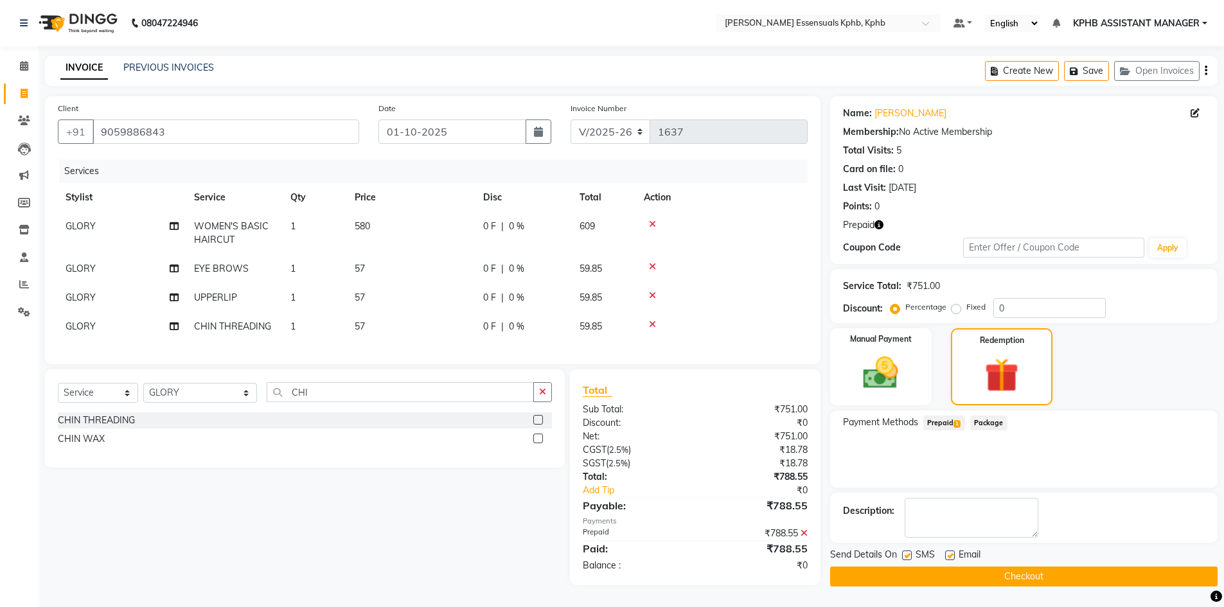
click at [936, 575] on button "Checkout" at bounding box center [1024, 577] width 388 height 20
